Goal: Information Seeking & Learning: Learn about a topic

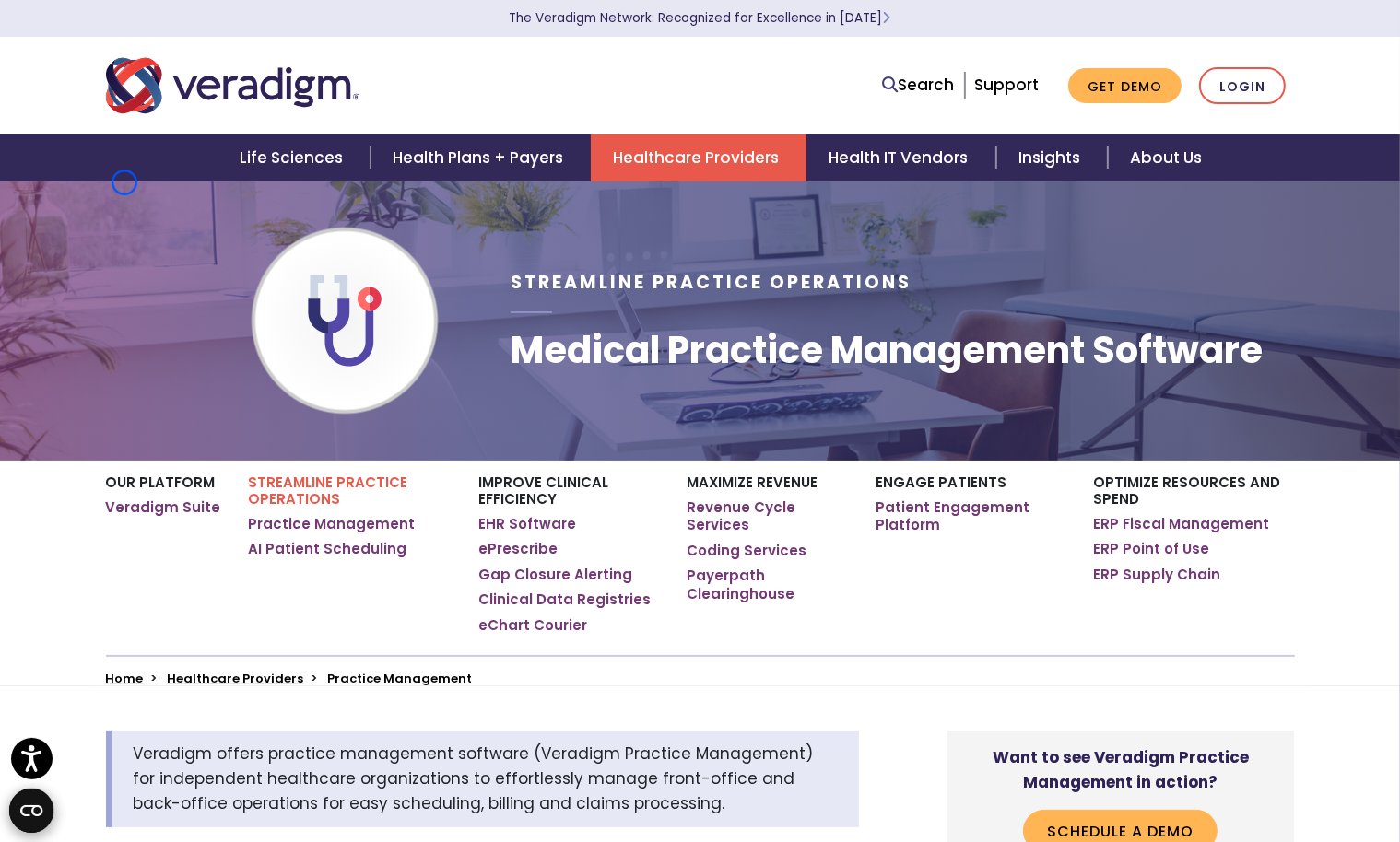
click at [124, 182] on div "Streamline Practice Operations Medical Practice Management Software" at bounding box center [700, 320] width 1400 height 280
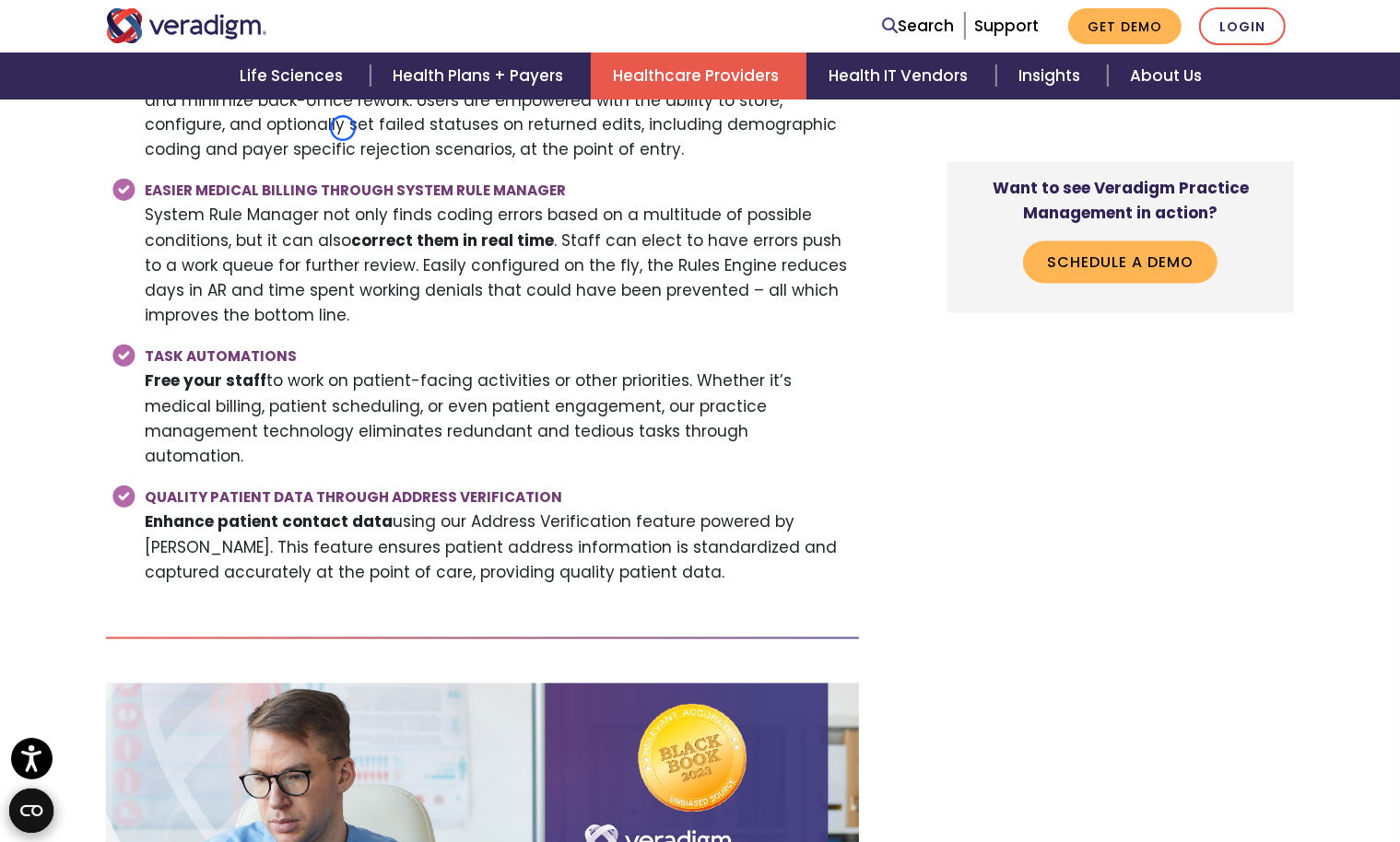
scroll to position [3424, 0]
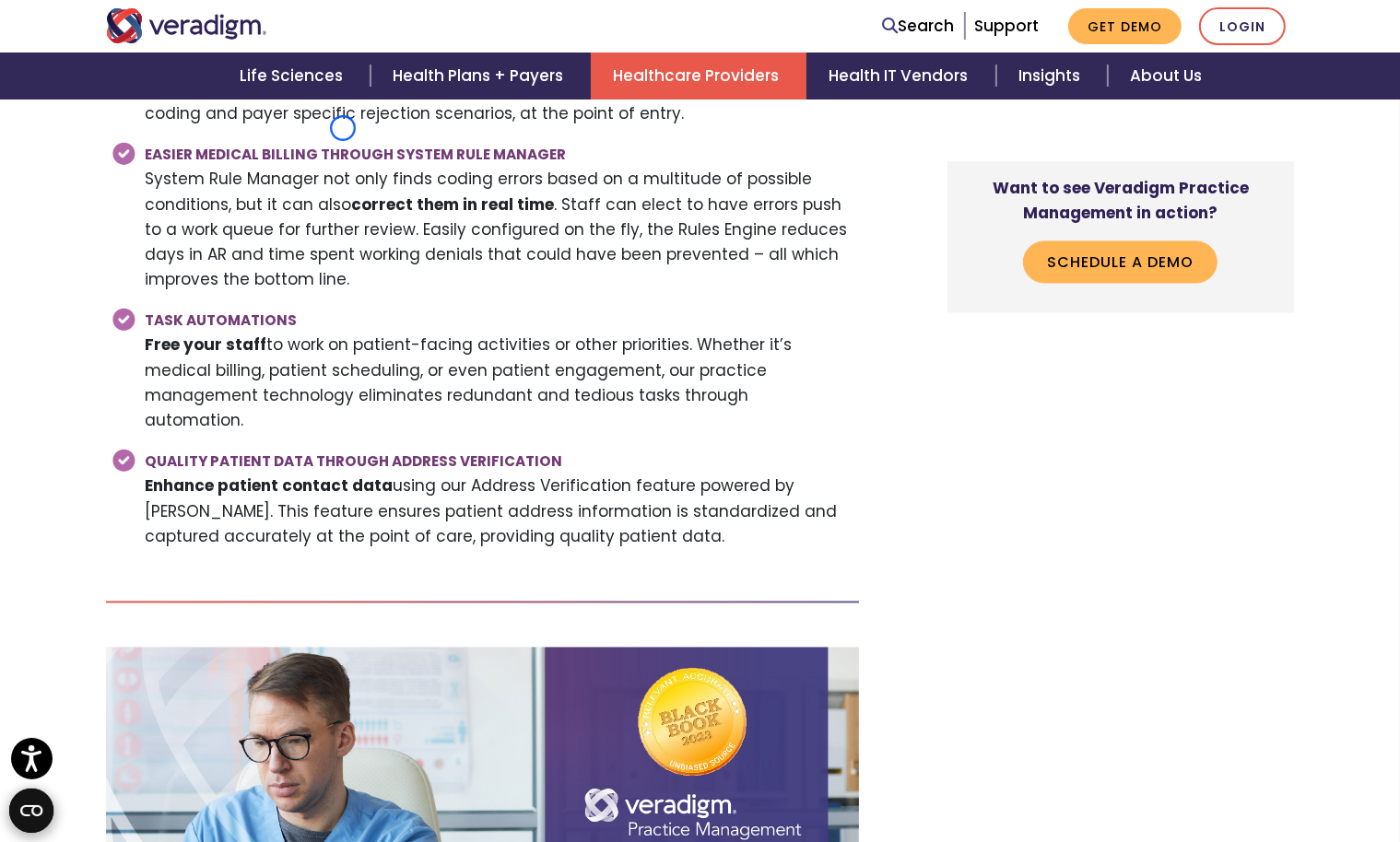
click at [124, 182] on ul "Office Manager Office Manager is a virtual workspace for back and front office …" at bounding box center [483, 122] width 753 height 871
click at [105, 98] on div "Life Sciences Health Plans + Payers Healthcare Providers Health IT Vendors Insi…" at bounding box center [700, 76] width 1372 height 47
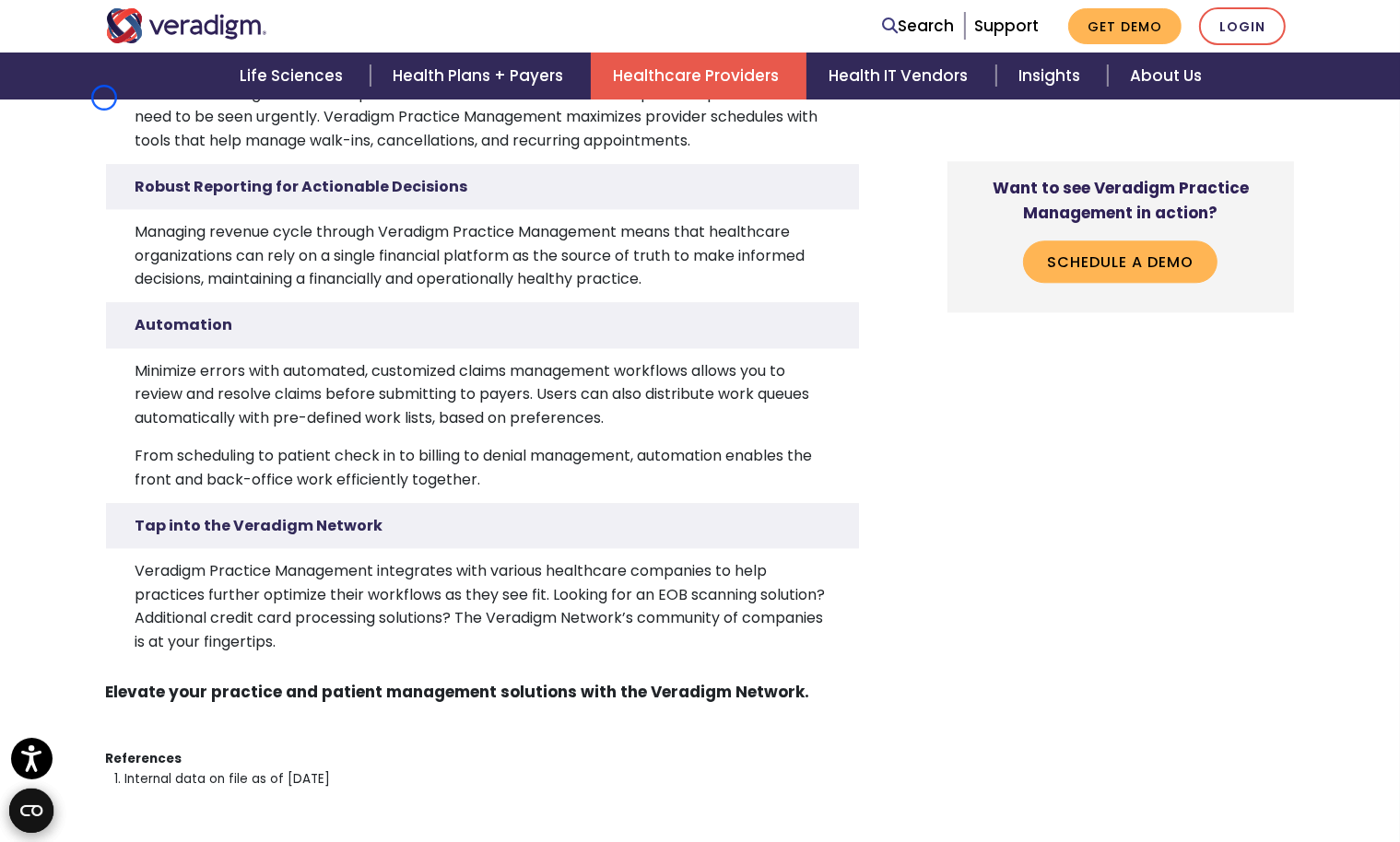
scroll to position [4696, 0]
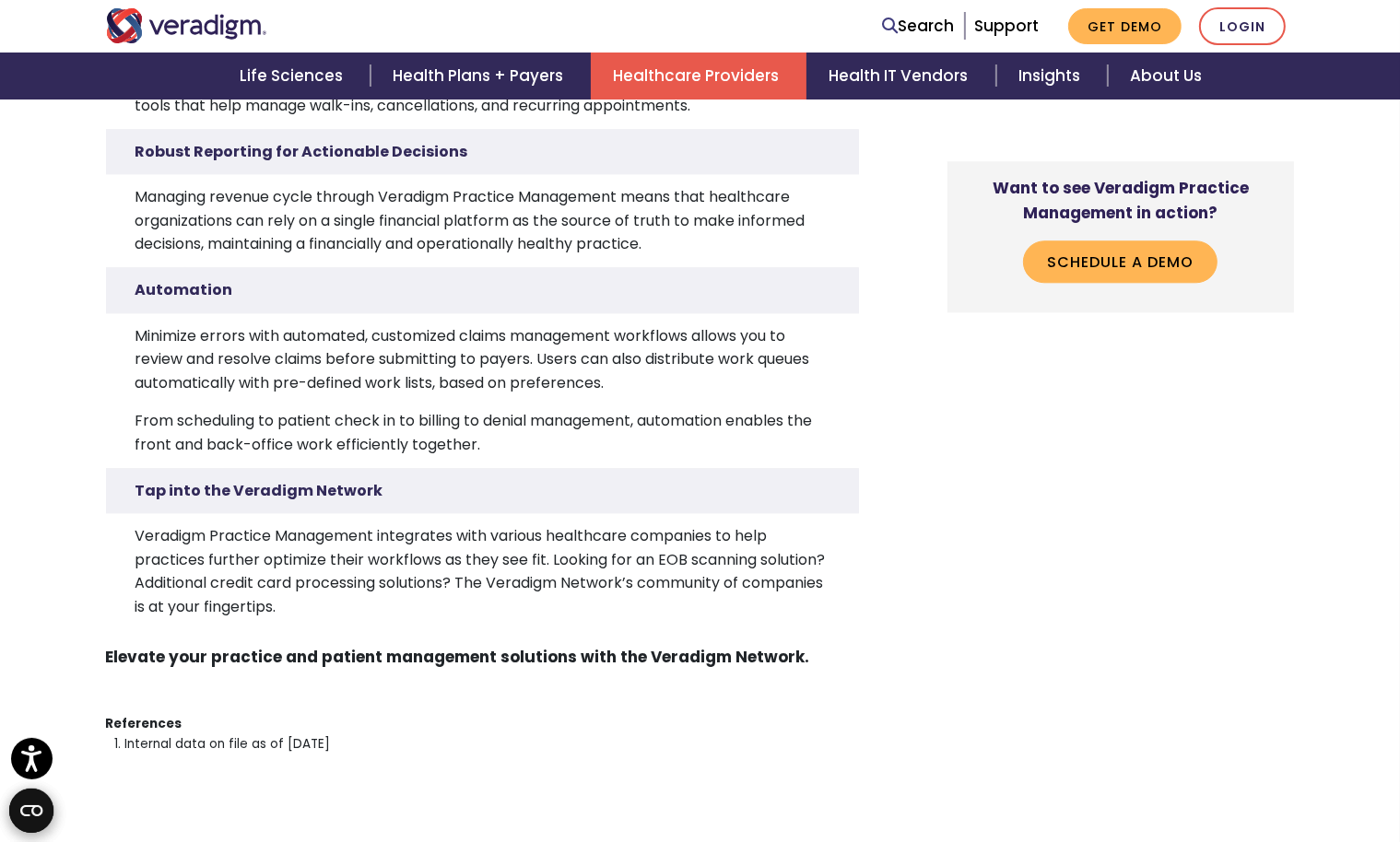
click at [105, 98] on div "Life Sciences Health Plans + Payers Healthcare Providers Health IT Vendors Insi…" at bounding box center [700, 76] width 1372 height 47
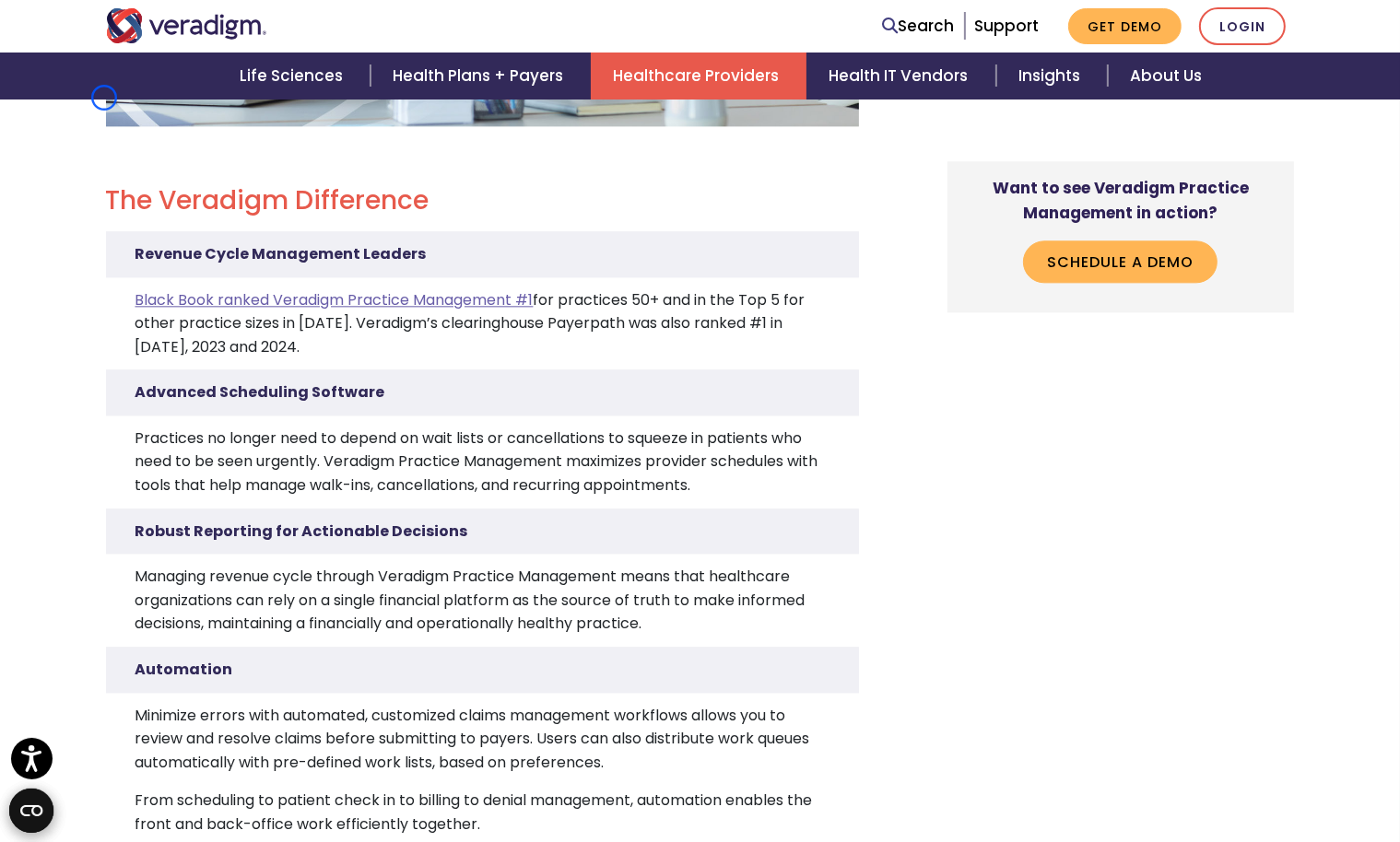
scroll to position [4274, 0]
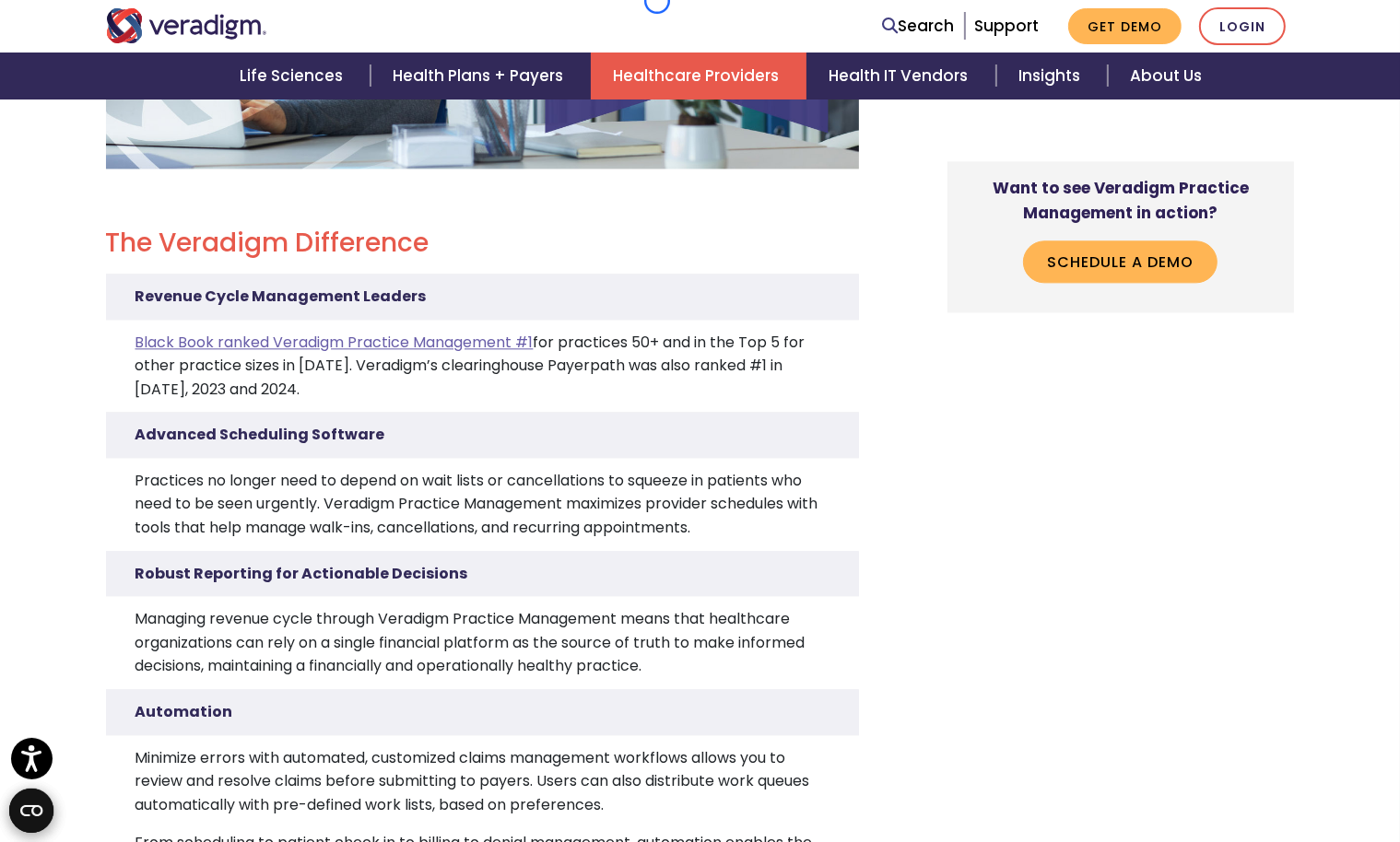
click at [657, 1] on nav "Search Support Get Demo Login" at bounding box center [700, 26] width 1400 height 53
click at [169, 116] on p at bounding box center [483, 5] width 753 height 415
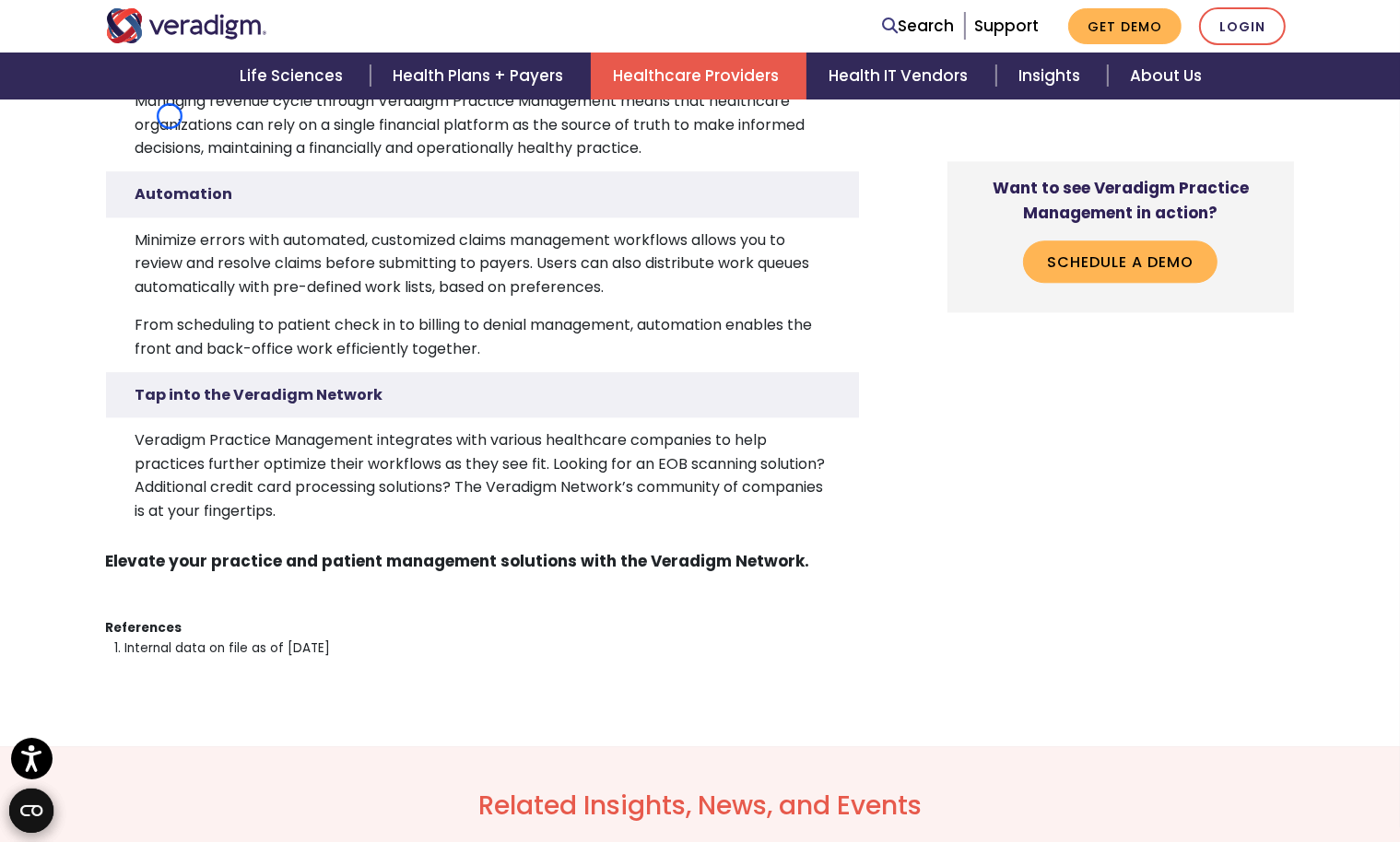
scroll to position [4925, 0]
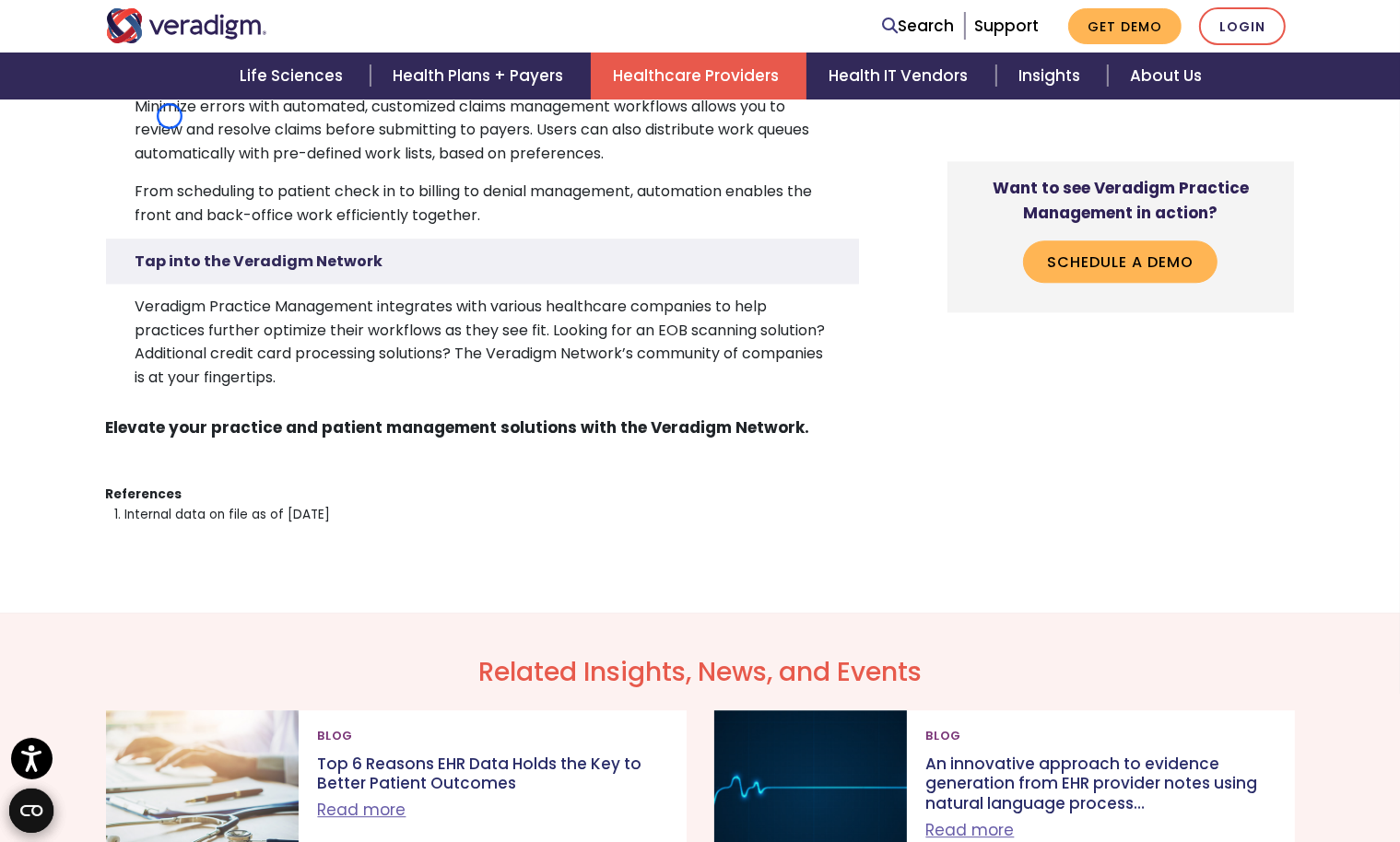
click at [169, 116] on td "Minimize errors with automated, customized claims management workflows allows y…" at bounding box center [483, 161] width 753 height 155
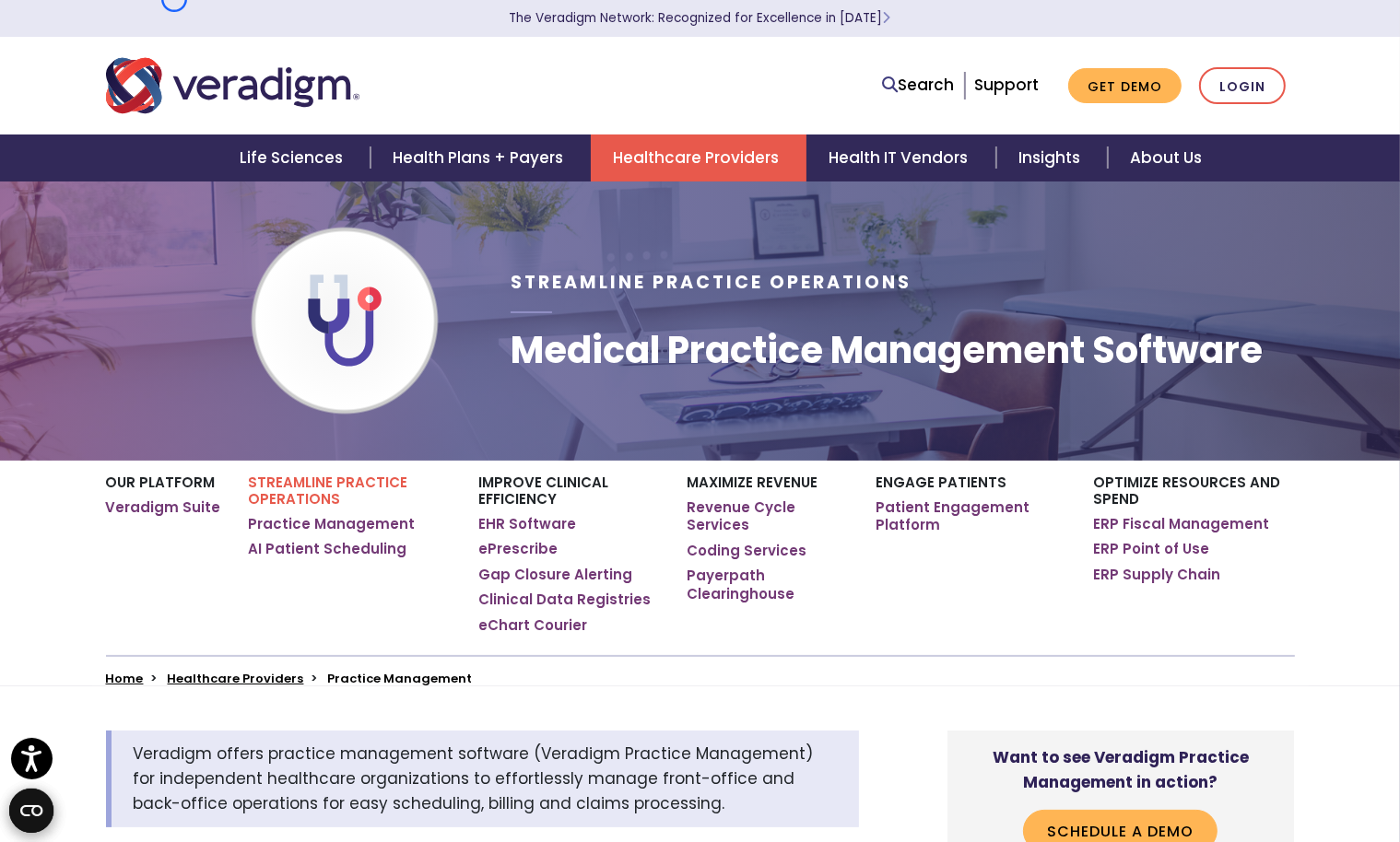
click at [174, 0] on p "The Veradigm Network: Recognized for Excellence in [DATE]" at bounding box center [700, 19] width 1198 height 37
click at [152, 135] on div "Life Sciences Health Plans + Payers Healthcare Providers Health IT Vendors Insi…" at bounding box center [700, 157] width 1372 height 47
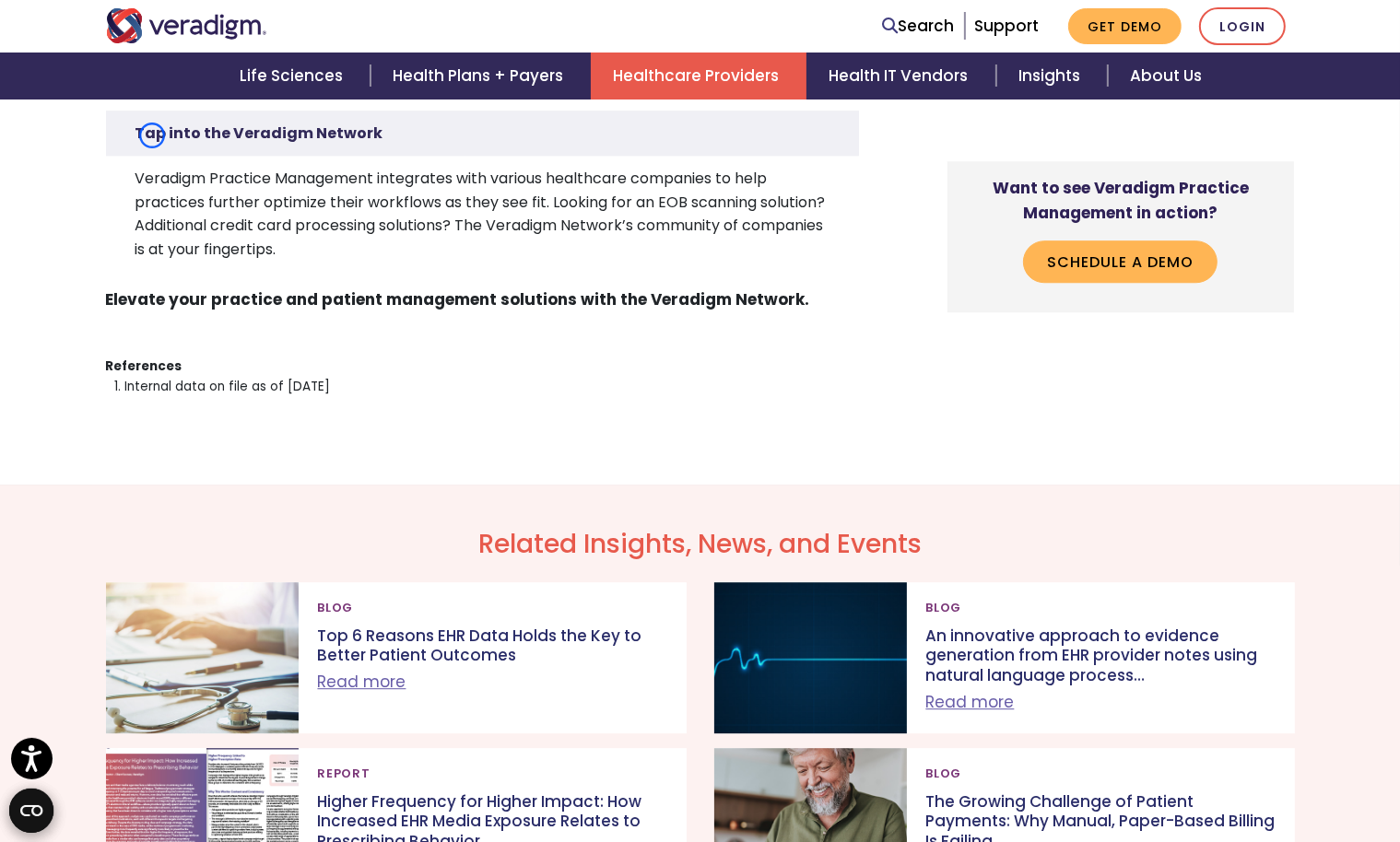
scroll to position [5090, 0]
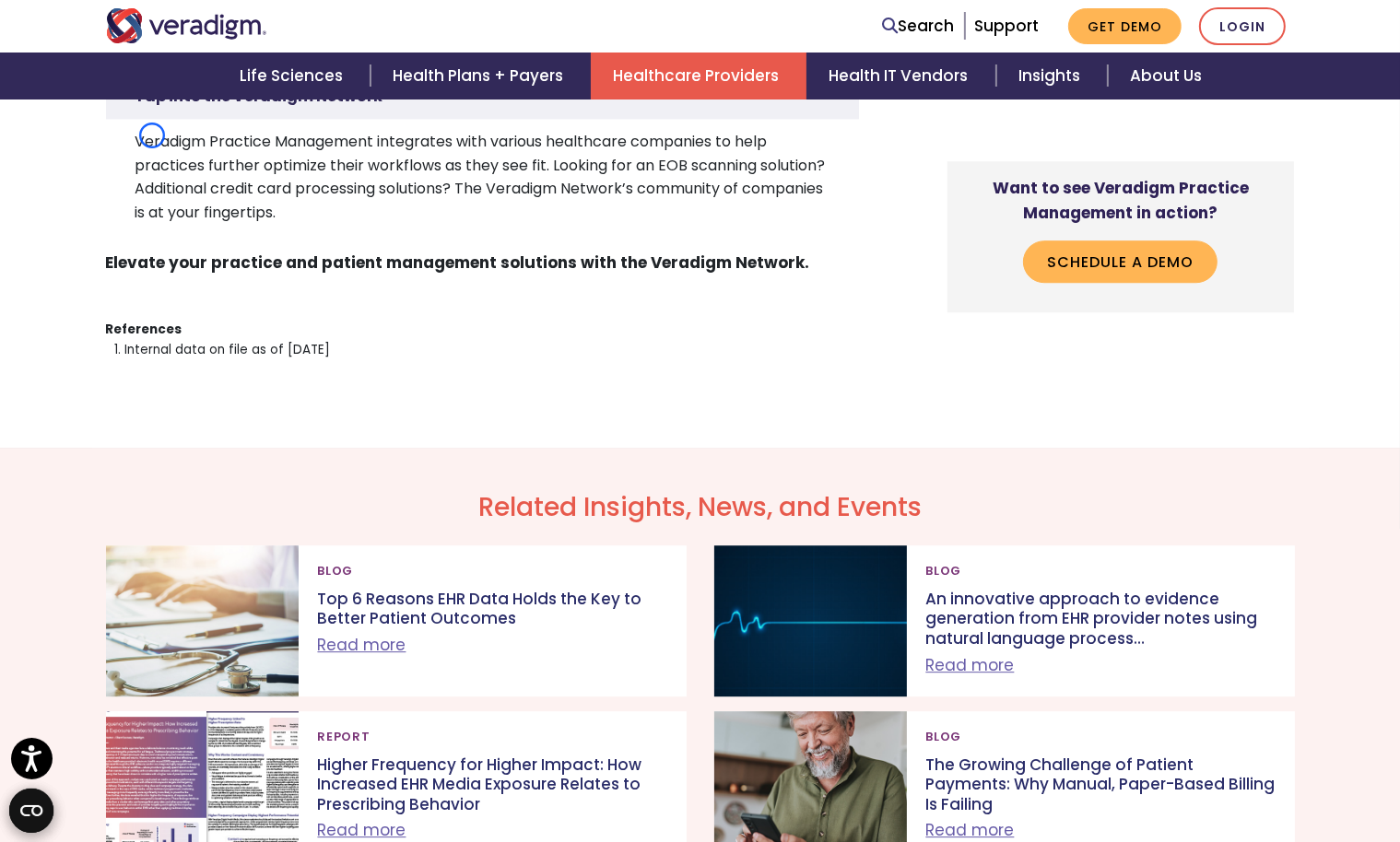
click at [152, 135] on td "Veradigm Practice Management integrates with various healthcare companies to he…" at bounding box center [483, 176] width 753 height 116
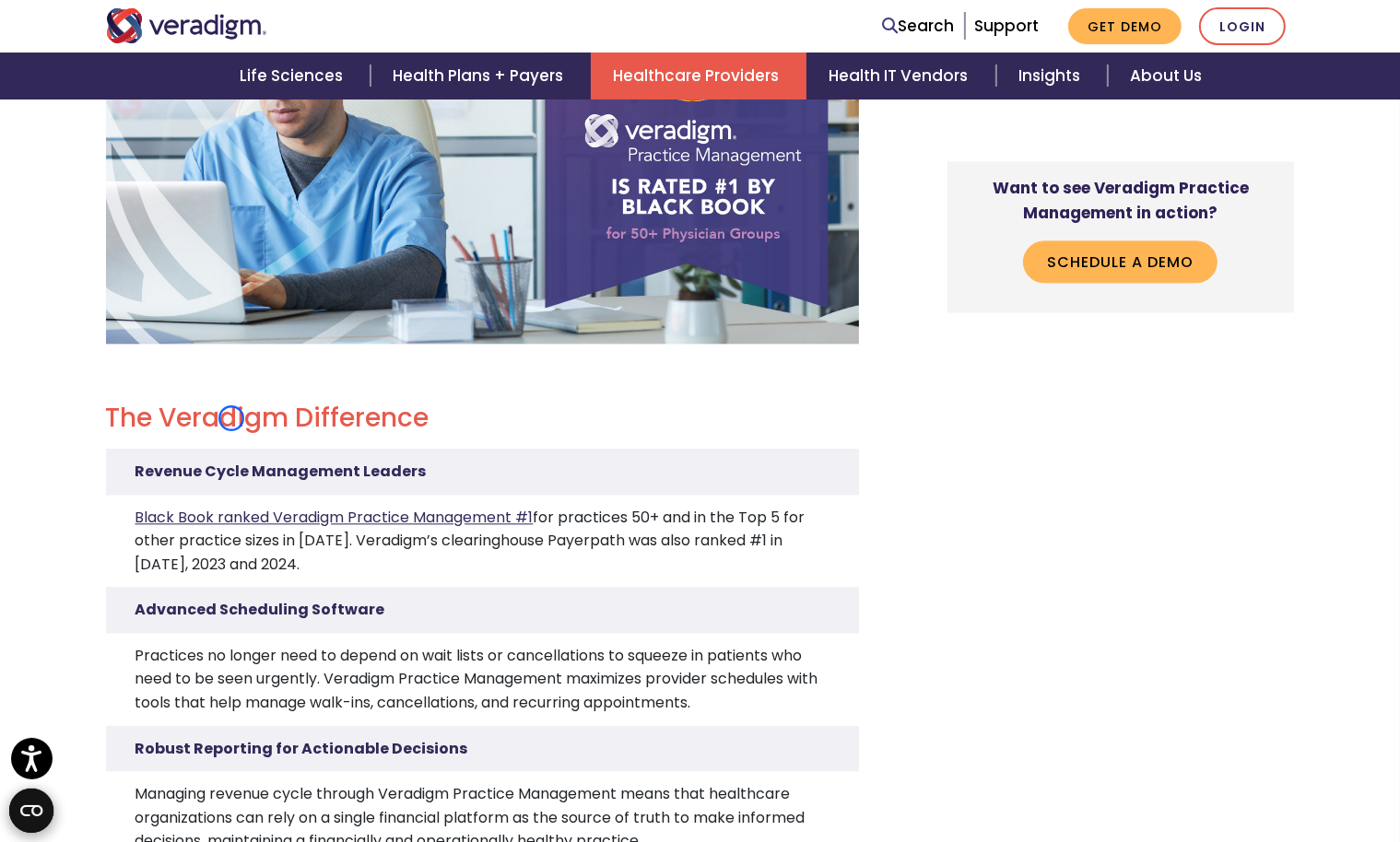
click at [231, 507] on link "Black Book ranked Veradigm Practice Management #1" at bounding box center [334, 517] width 398 height 21
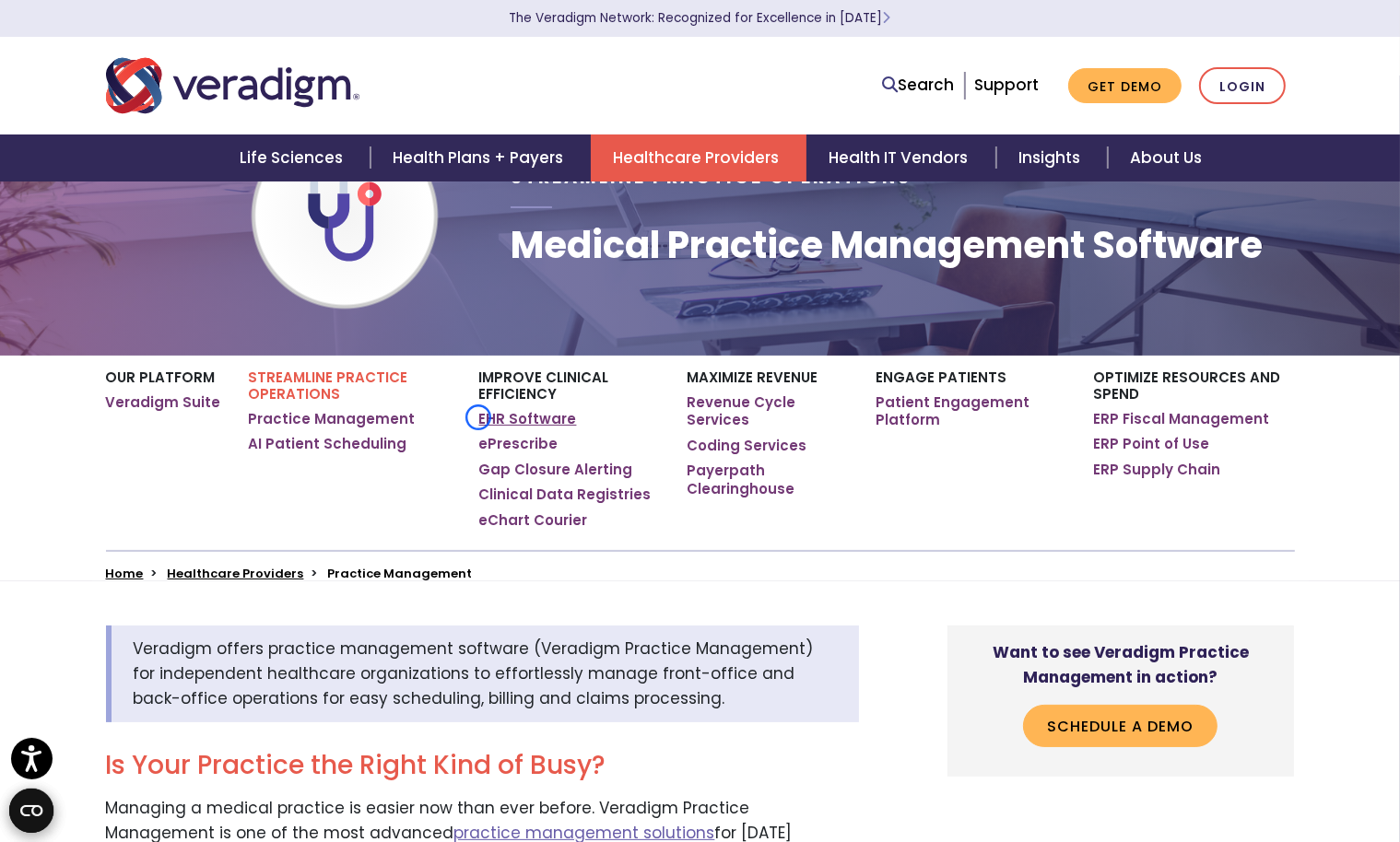
click at [479, 417] on link "EHR Software" at bounding box center [528, 419] width 98 height 19
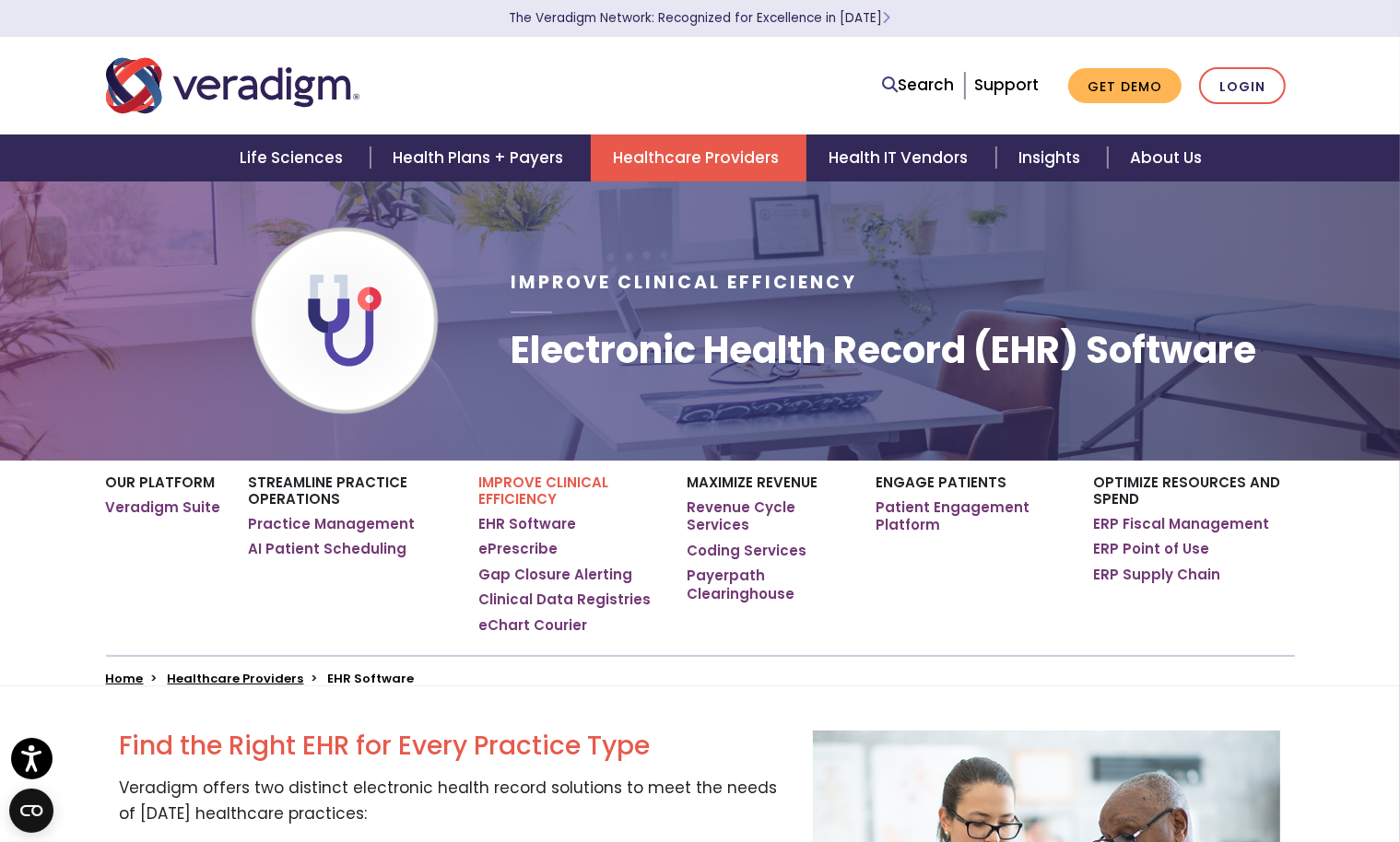
click at [478, 417] on div at bounding box center [344, 320] width 277 height 221
click at [132, 134] on div "Life Sciences Health Plans + Payers Healthcare Providers Health IT Vendors Insi…" at bounding box center [700, 157] width 1372 height 47
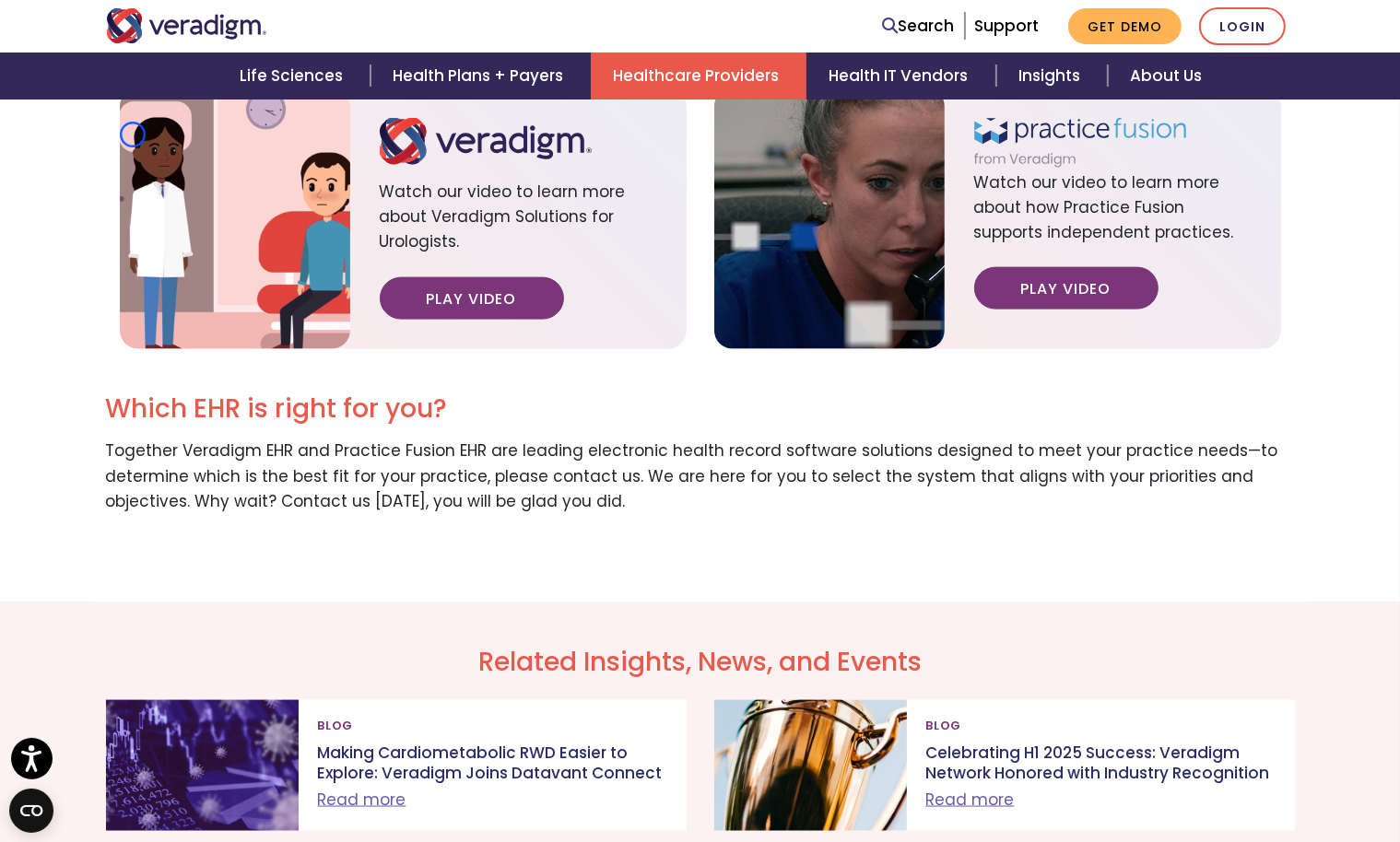
scroll to position [2488, 0]
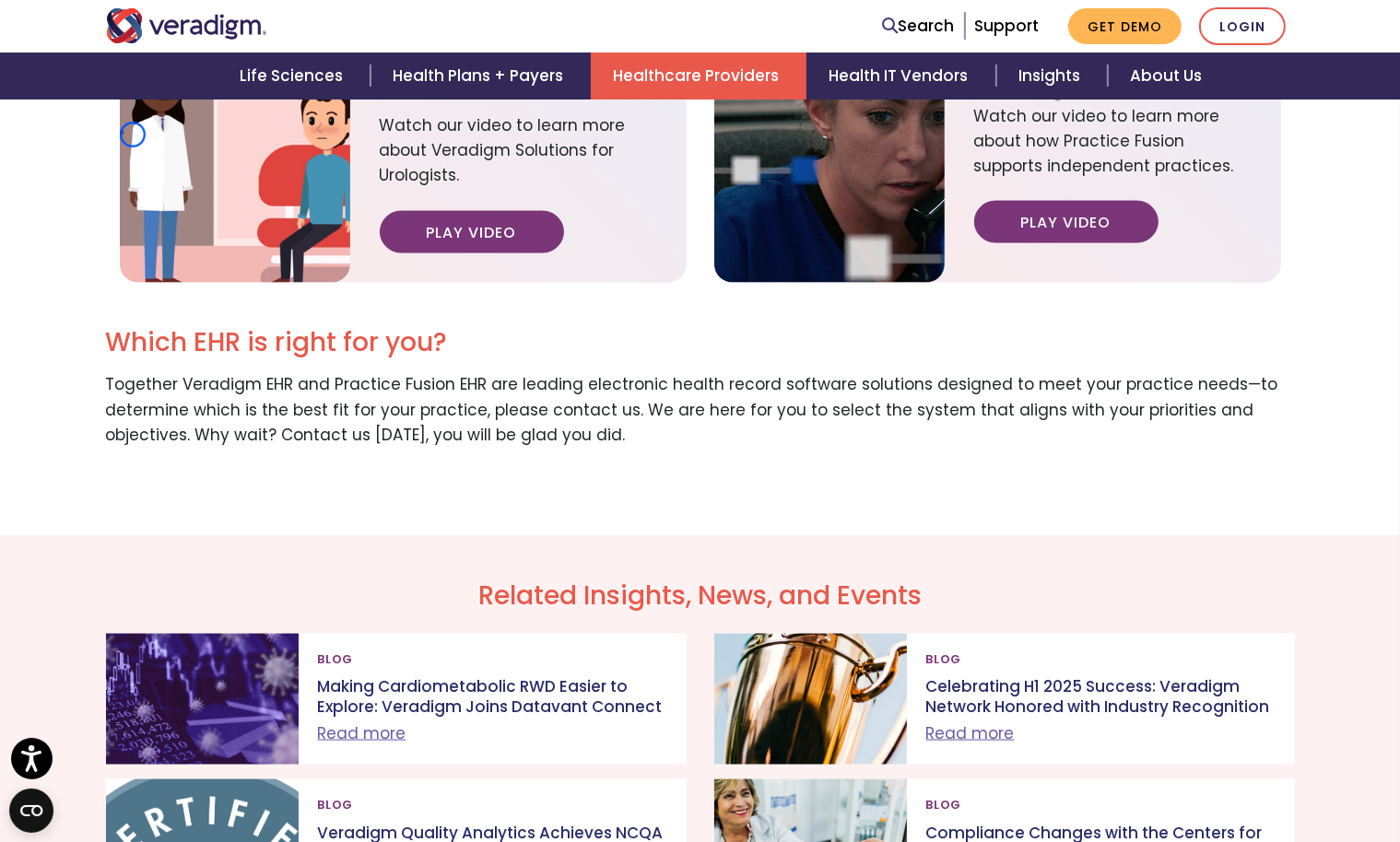
click at [132, 134] on img at bounding box center [234, 152] width 230 height 260
